Goal: Task Accomplishment & Management: Manage account settings

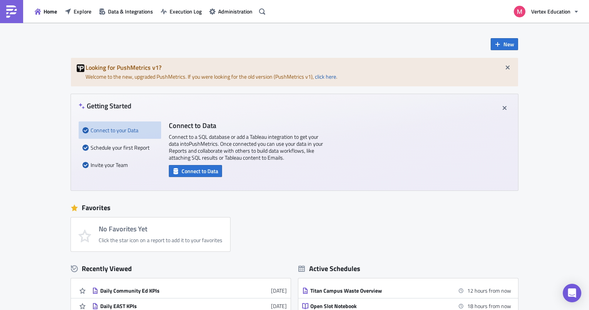
scroll to position [154, 0]
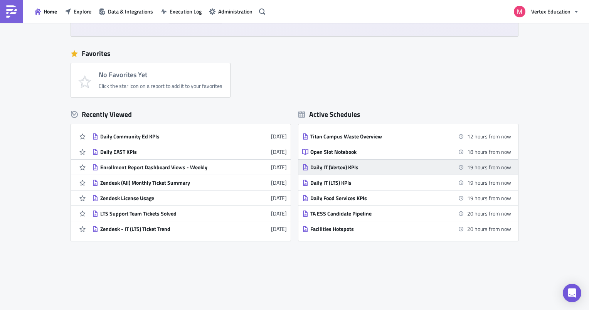
click at [352, 170] on div "Daily IT (Vertex) KPIs" at bounding box center [377, 167] width 135 height 7
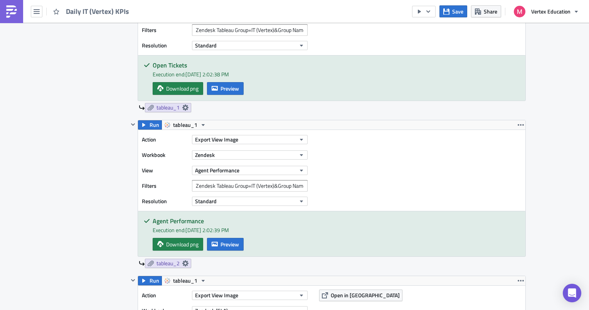
scroll to position [270, 0]
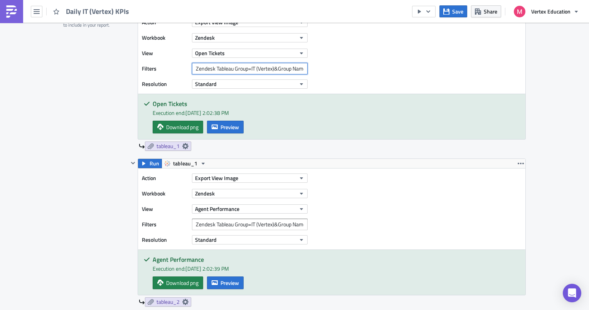
click at [291, 67] on input "Zendesk Tableau Group=IT (Vertex)&Group Name=Vertex IT" at bounding box center [250, 69] width 116 height 12
click at [299, 69] on input "Zendesk Tableau Group=IT (Vertex)&Group Name=Vertex IT" at bounding box center [250, 69] width 116 height 12
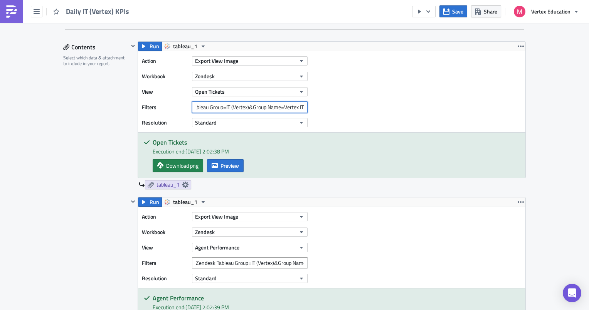
scroll to position [193, 0]
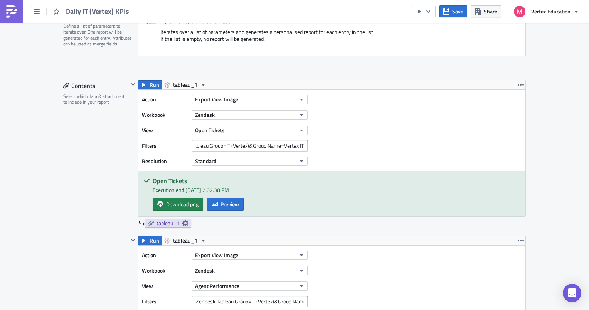
click at [349, 141] on div "Action Export View Image Workbook Zendesk View Open Tickets Filters Zendesk Tab…" at bounding box center [332, 130] width 388 height 81
click at [269, 144] on input "Zendesk Tableau Group=IT (Vertex)&Group Name=Vertex IT" at bounding box center [250, 146] width 116 height 12
drag, startPoint x: 197, startPoint y: 145, endPoint x: 326, endPoint y: 140, distance: 128.9
click at [326, 140] on div "Action Export View Image Workbook Zendesk View Open Tickets Filters Zendesk Tab…" at bounding box center [332, 130] width 388 height 81
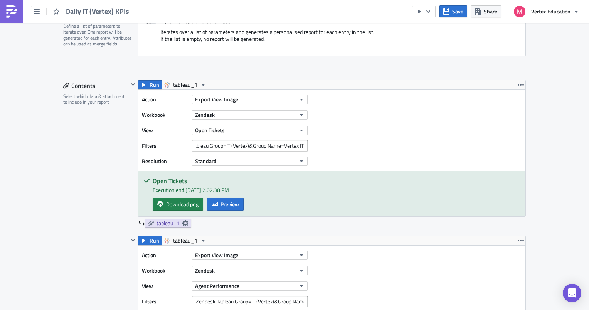
scroll to position [0, 0]
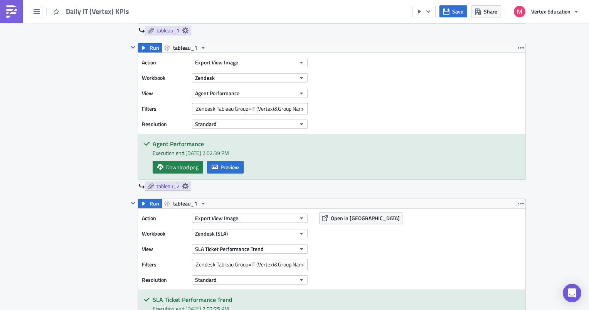
scroll to position [540, 0]
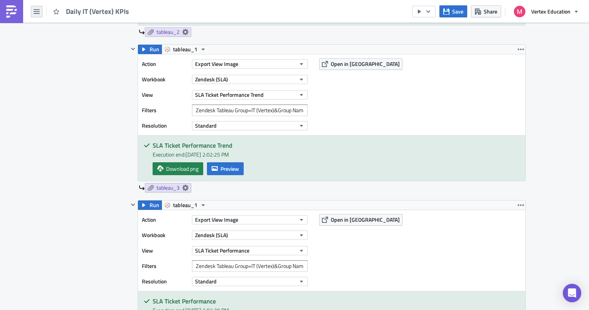
click at [39, 12] on icon "button" at bounding box center [37, 11] width 6 height 6
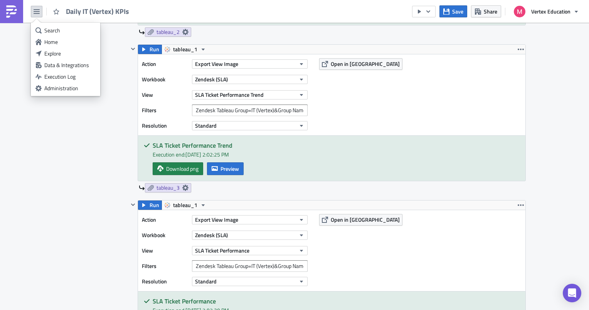
click at [88, 196] on div "Contents Select which data & attachment to include in your report." at bounding box center [95, 92] width 65 height 718
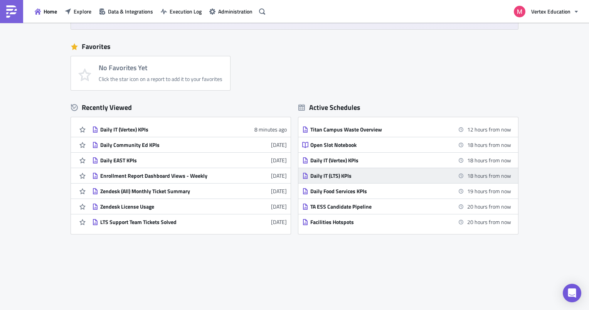
click at [378, 175] on div "Daily IT (LTS) KPIs" at bounding box center [377, 175] width 135 height 7
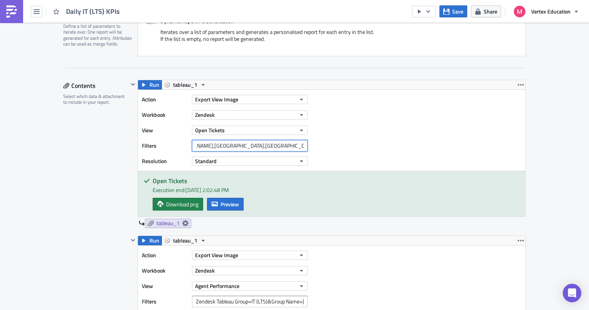
scroll to position [0, 1584]
drag, startPoint x: 241, startPoint y: 147, endPoint x: 318, endPoint y: 146, distance: 76.7
click at [318, 146] on div "Action Export View Image Workbook Zendesk View Open Tickets Filters Zendesk Tab…" at bounding box center [332, 130] width 388 height 81
click at [293, 145] on input "Zendesk Tableau Group=IT (LTS)&Group Name=[GEOGRAPHIC_DATA],Application Support…" at bounding box center [250, 146] width 116 height 12
